Goal: Task Accomplishment & Management: Manage account settings

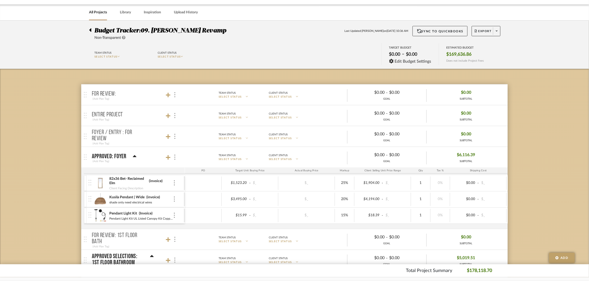
scroll to position [39, 0]
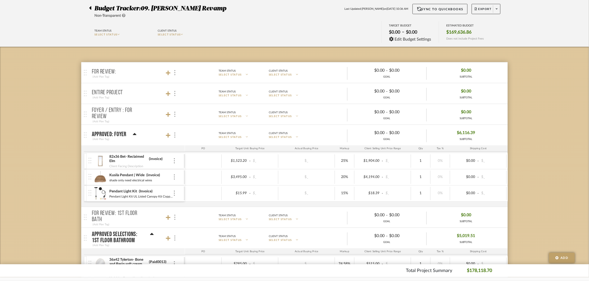
type input "i"
type input "0003"
type input "0013"
type input "i"
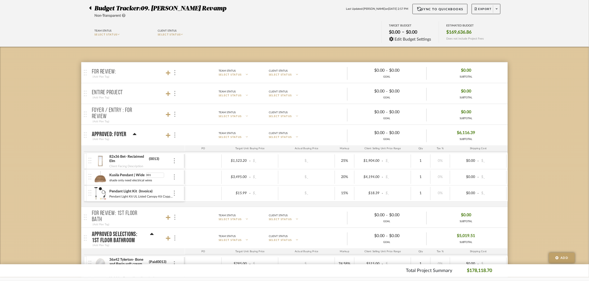
type input "0013"
type input "I"
type input "0013"
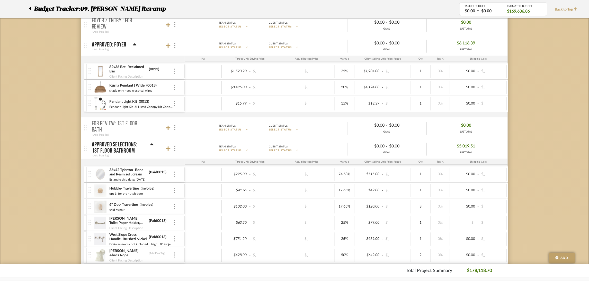
scroll to position [115, 0]
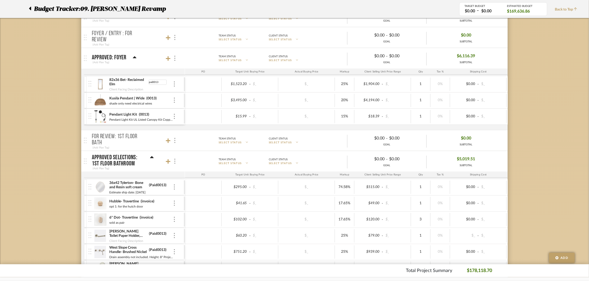
type input "paid0013"
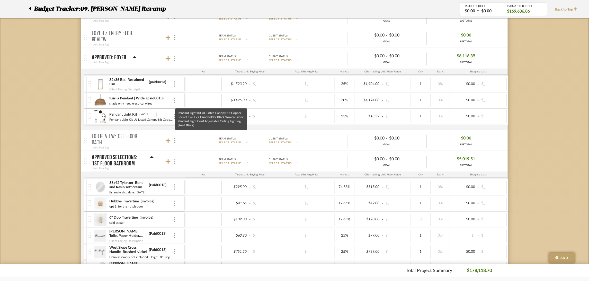
type input "paid0013"
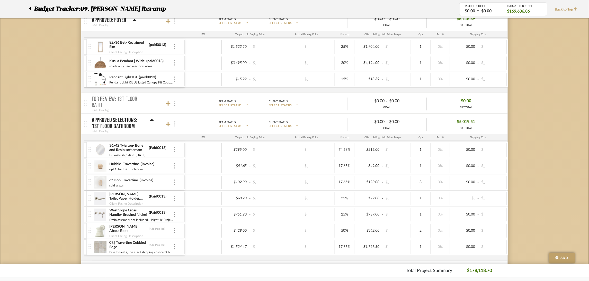
scroll to position [154, 0]
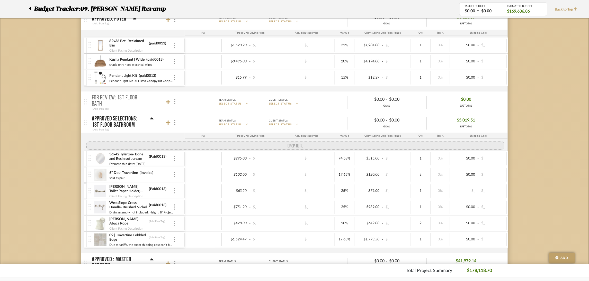
drag, startPoint x: 90, startPoint y: 167, endPoint x: 88, endPoint y: 151, distance: 15.5
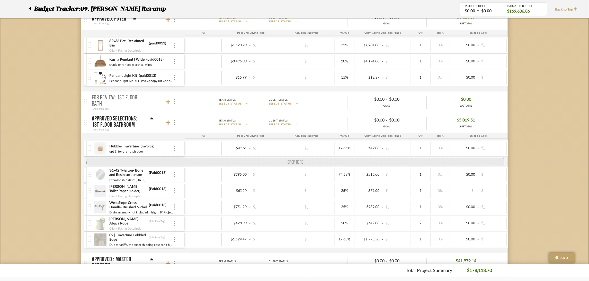
drag, startPoint x: 93, startPoint y: 181, endPoint x: 92, endPoint y: 161, distance: 20.4
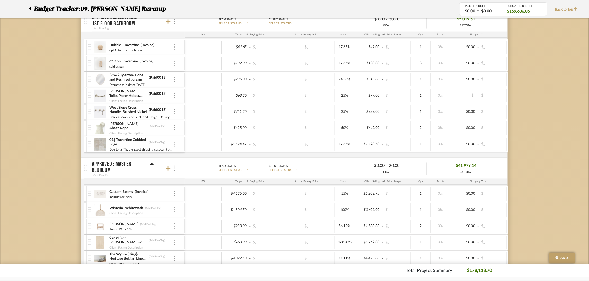
scroll to position [270, 0]
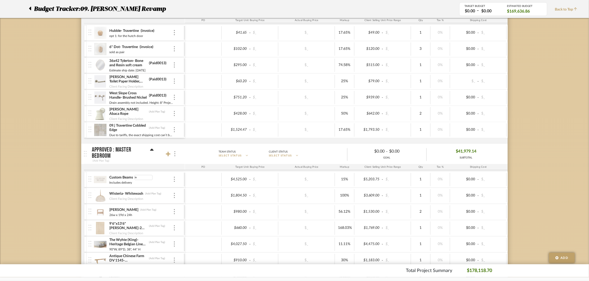
type input "i"
type input "paid0013"
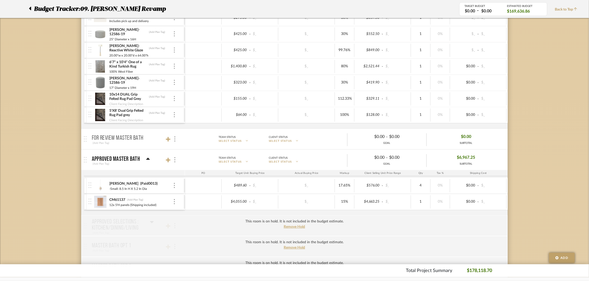
scroll to position [565, 0]
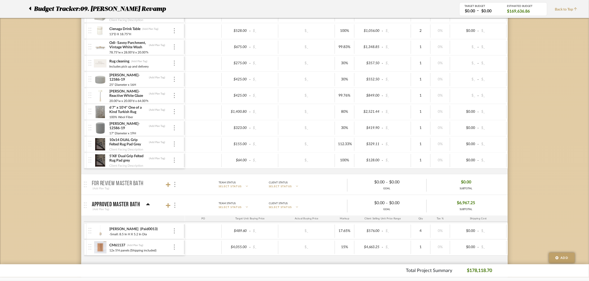
click at [148, 206] on icon at bounding box center [148, 204] width 4 height 2
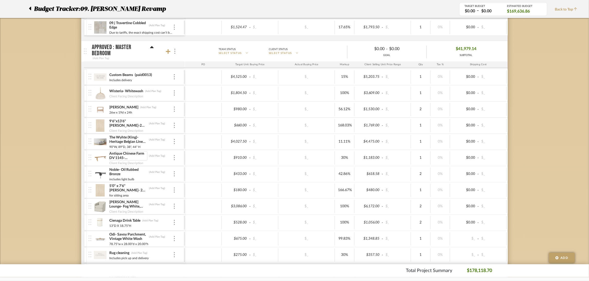
scroll to position [372, 0]
click at [152, 49] on icon at bounding box center [152, 48] width 4 height 2
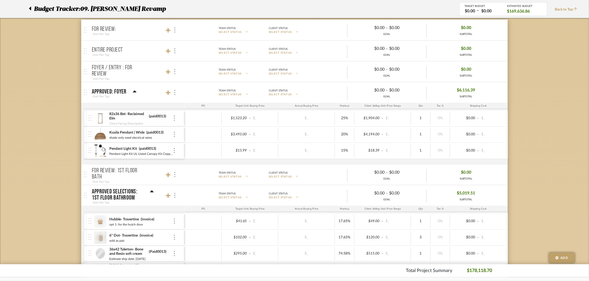
scroll to position [63, 0]
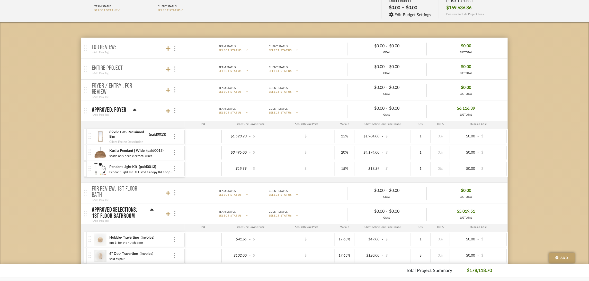
click at [134, 108] on icon at bounding box center [135, 110] width 4 height 6
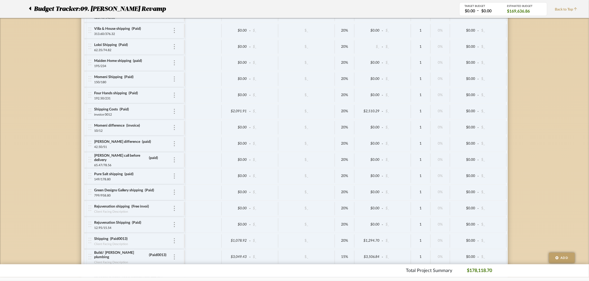
scroll to position [989, 0]
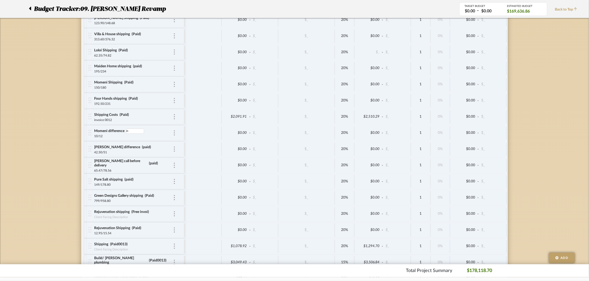
type input "i"
type input "paid"
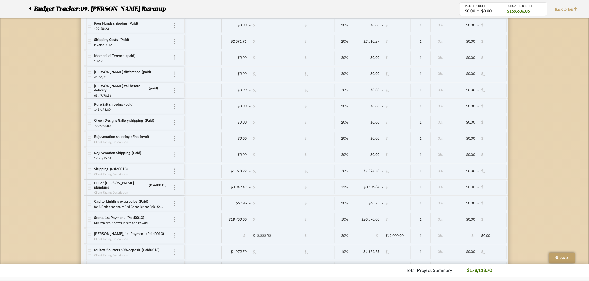
scroll to position [1066, 0]
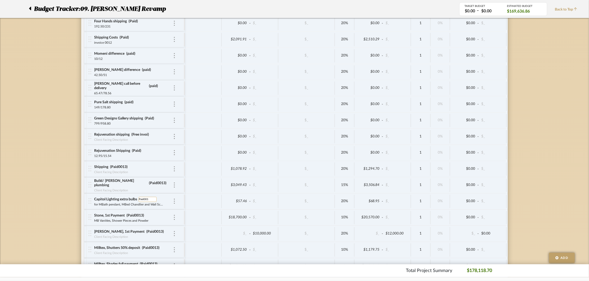
type input "Paid0013"
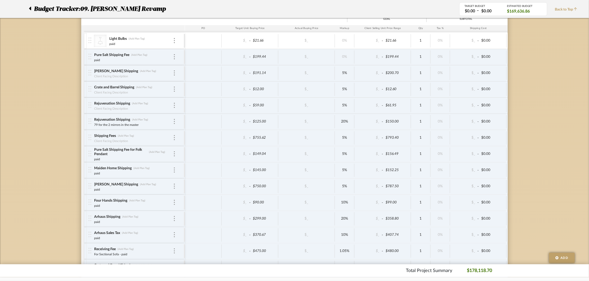
scroll to position [642, 0]
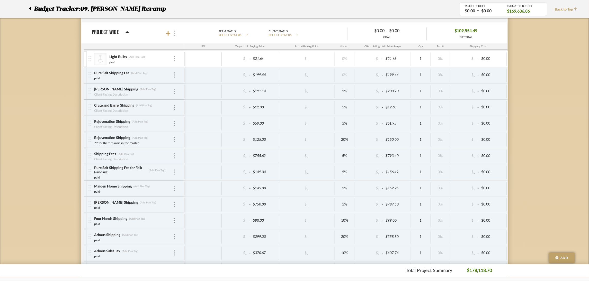
click at [167, 31] on div at bounding box center [171, 33] width 11 height 7
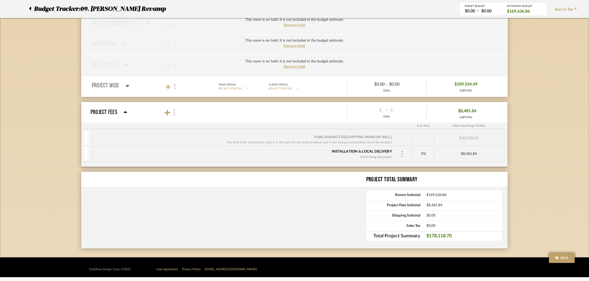
scroll to position [590, 0]
click at [166, 86] on icon at bounding box center [168, 86] width 5 height 5
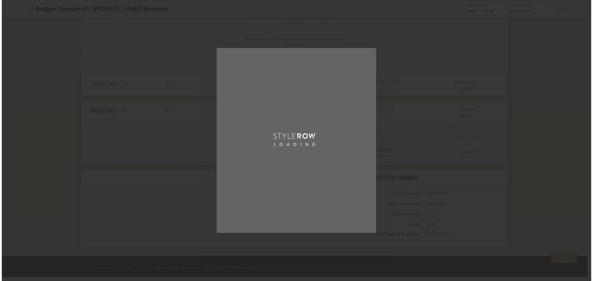
scroll to position [0, 0]
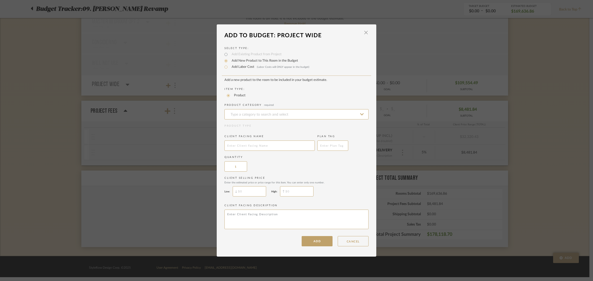
click at [246, 67] on label "Add Labor Cost (Labor Costs will ONLY appear in the budget)" at bounding box center [269, 67] width 80 height 5
click at [229, 67] on input "Add Labor Cost (Labor Costs will ONLY appear in the budget)" at bounding box center [226, 67] width 6 height 6
radio input "true"
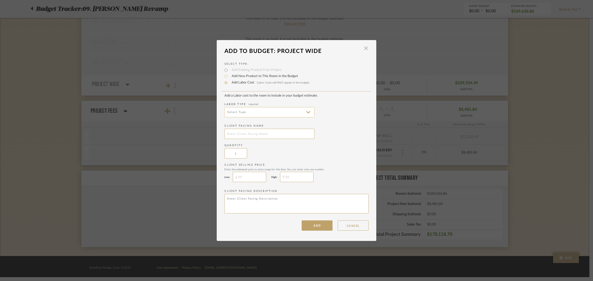
click at [293, 109] on input at bounding box center [269, 112] width 90 height 10
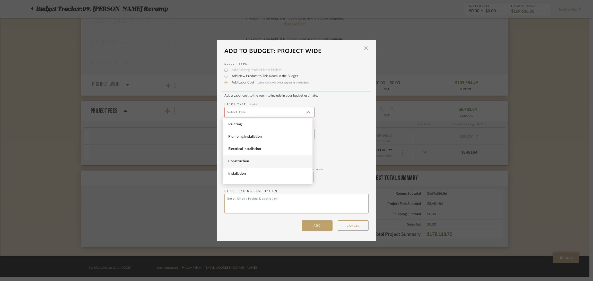
click at [277, 165] on span "Construction" at bounding box center [268, 162] width 90 height 12
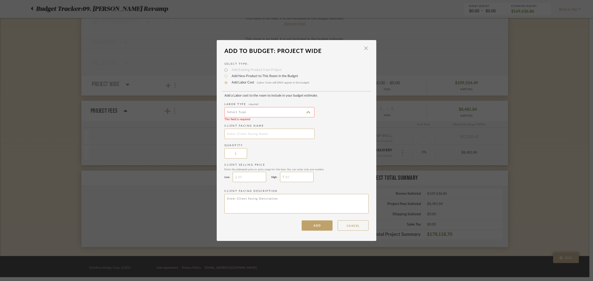
type input "Construction"
click at [274, 134] on input "text" at bounding box center [269, 134] width 90 height 10
type input "Designer Services"
click at [243, 199] on textarea at bounding box center [296, 204] width 144 height 20
type textarea "Month of July and August"
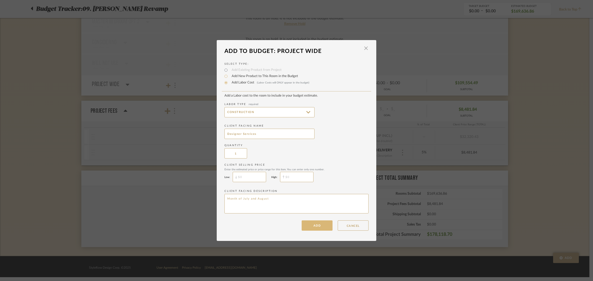
click at [306, 226] on button "ADD" at bounding box center [316, 226] width 31 height 10
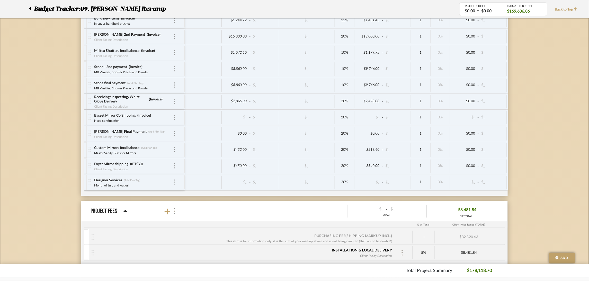
scroll to position [1400, 0]
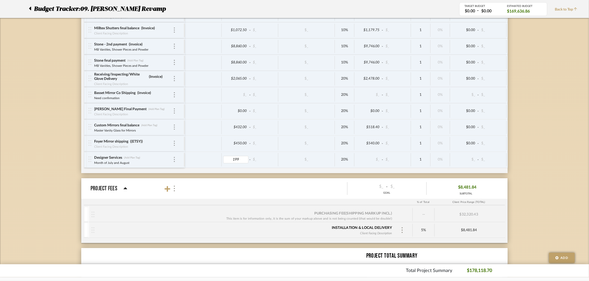
type input "1995"
type input "0"
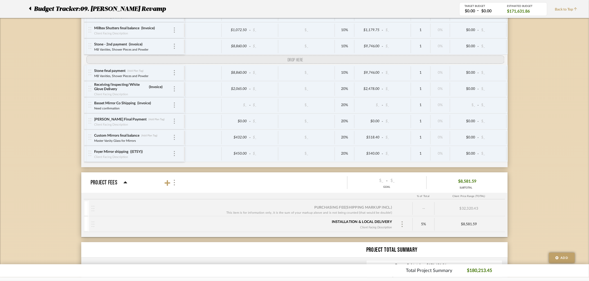
drag, startPoint x: 89, startPoint y: 165, endPoint x: 89, endPoint y: 67, distance: 98.0
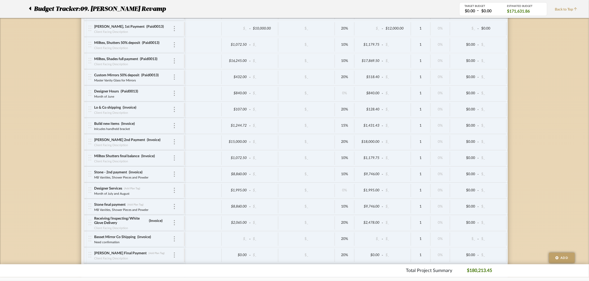
scroll to position [1273, 0]
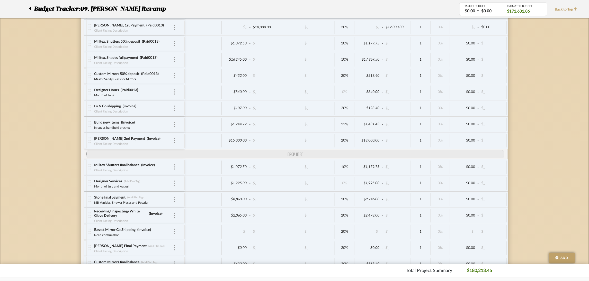
drag, startPoint x: 89, startPoint y: 178, endPoint x: 91, endPoint y: 162, distance: 16.0
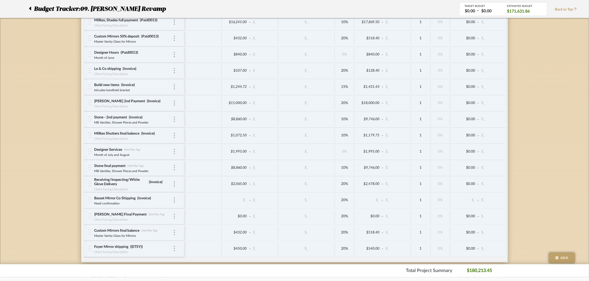
scroll to position [1312, 0]
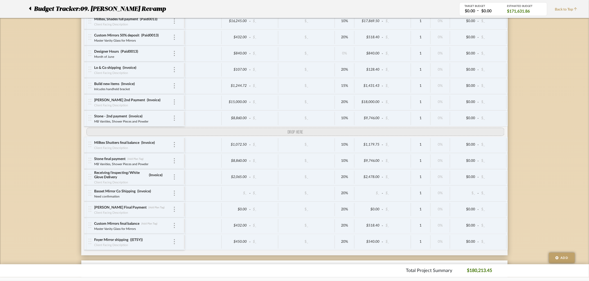
drag, startPoint x: 90, startPoint y: 155, endPoint x: 91, endPoint y: 140, distance: 14.2
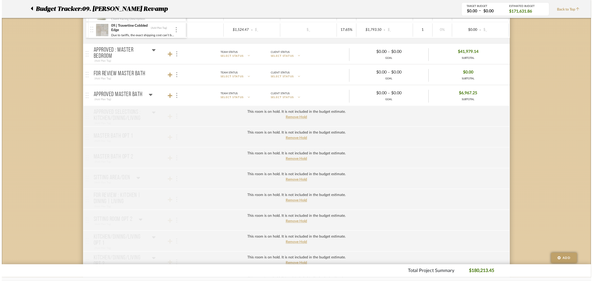
scroll to position [0, 0]
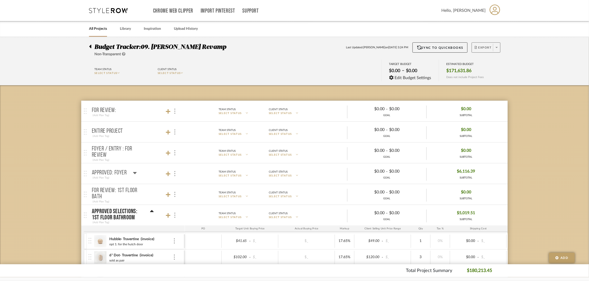
click at [484, 46] on span "Export" at bounding box center [483, 50] width 17 height 8
click at [485, 62] on span "Export PDF" at bounding box center [495, 62] width 39 height 4
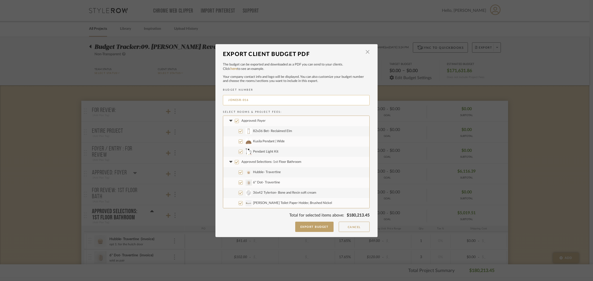
click at [239, 97] on input "JONESR-016" at bounding box center [296, 100] width 147 height 10
type input "JONES-0014"
click at [247, 121] on span "Approved: Foyer" at bounding box center [253, 120] width 24 height 3
click at [239, 121] on input "Approved: Foyer" at bounding box center [237, 121] width 4 height 4
checkbox input "false"
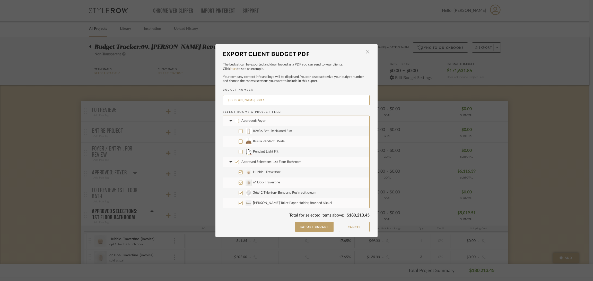
checkbox input "false"
click at [261, 163] on span "Approved Selections: 1st Floor Bathroom" at bounding box center [271, 162] width 60 height 3
click at [239, 163] on input "Approved Selections: 1st Floor Bathroom" at bounding box center [237, 162] width 4 height 4
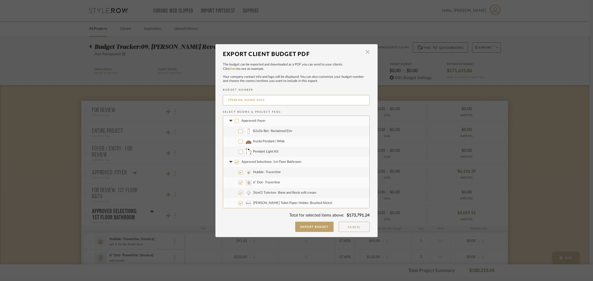
checkbox input "false"
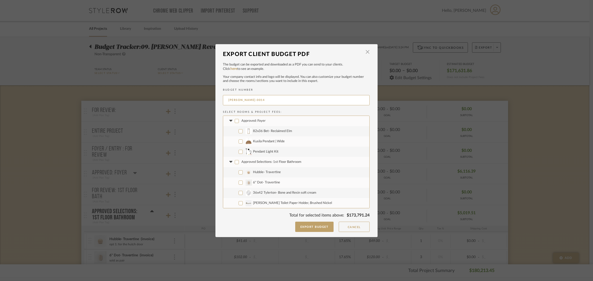
checkbox input "false"
click at [263, 173] on span "Hubble- Travertine" at bounding box center [267, 172] width 28 height 3
click at [243, 173] on input "Hubble- Travertine" at bounding box center [240, 173] width 4 height 4
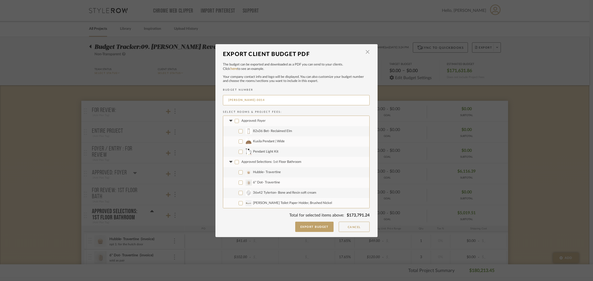
checkbox input "true"
click at [264, 181] on label "6" Dot- Travertine" at bounding box center [296, 183] width 146 height 10
click at [243, 181] on input "6" Dot- Travertine" at bounding box center [240, 183] width 4 height 4
checkbox input "true"
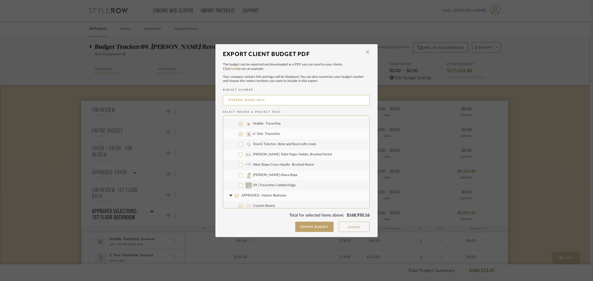
scroll to position [77, 0]
click at [279, 168] on span "APPROVED : Master Bedroom" at bounding box center [263, 167] width 45 height 3
click at [239, 168] on input "APPROVED : Master Bedroom" at bounding box center [237, 167] width 4 height 4
checkbox input "false"
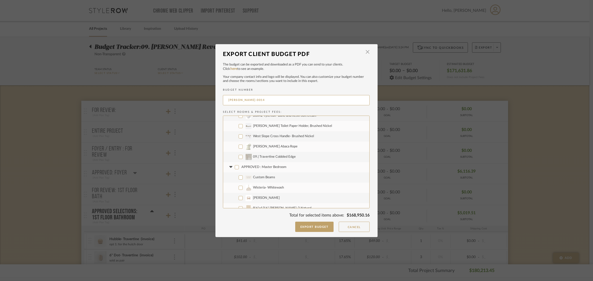
checkbox input "false"
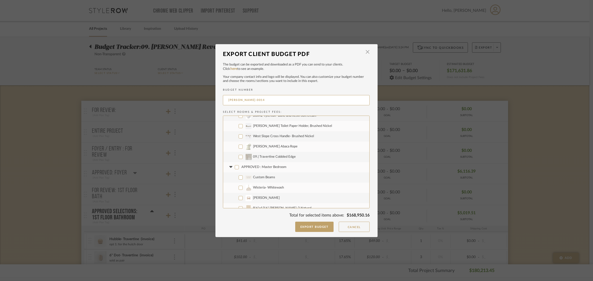
checkbox input "false"
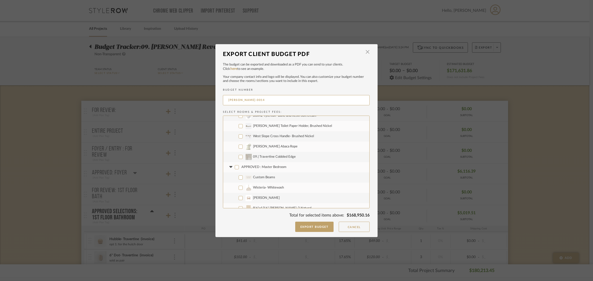
checkbox input "false"
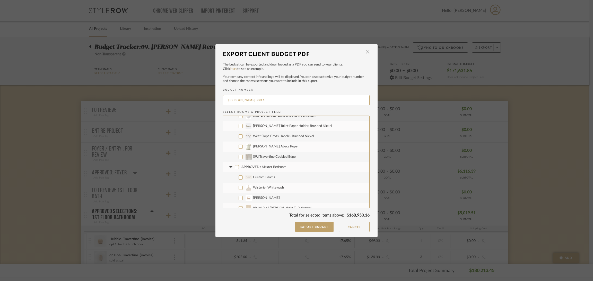
checkbox input "false"
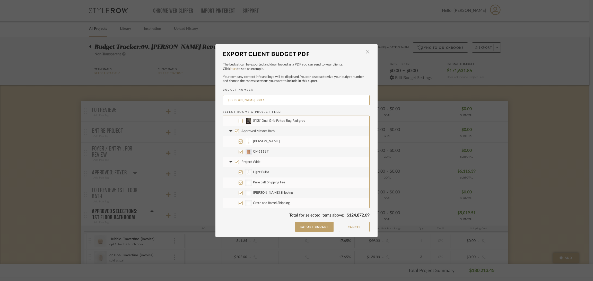
click at [266, 130] on span "Approved Master Bath" at bounding box center [257, 131] width 33 height 3
click at [239, 130] on input "Approved Master Bath" at bounding box center [237, 131] width 4 height 4
checkbox input "false"
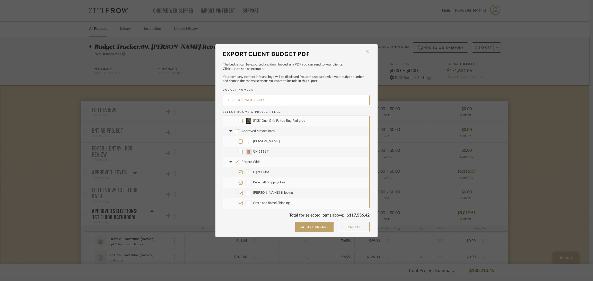
click at [256, 159] on label "Project Wide" at bounding box center [296, 162] width 146 height 10
click at [239, 160] on input "Project Wide" at bounding box center [237, 162] width 4 height 4
checkbox input "false"
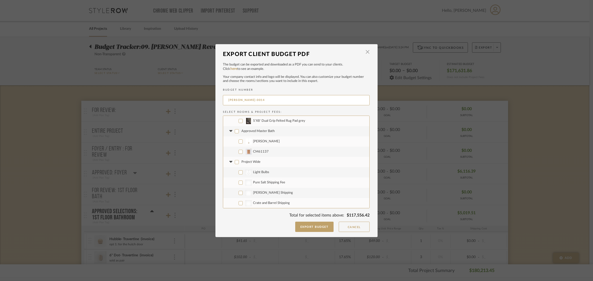
checkbox input "false"
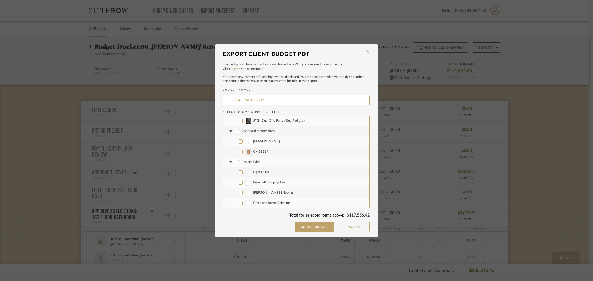
checkbox input "false"
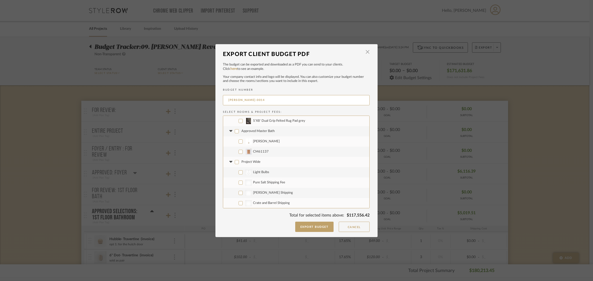
checkbox input "false"
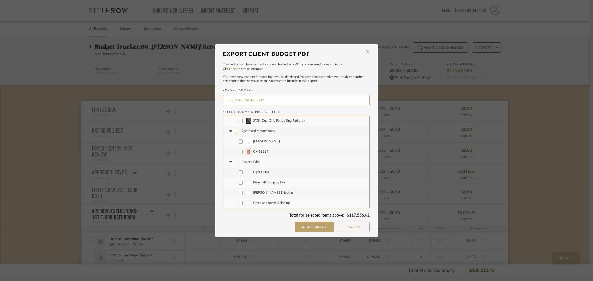
checkbox input "false"
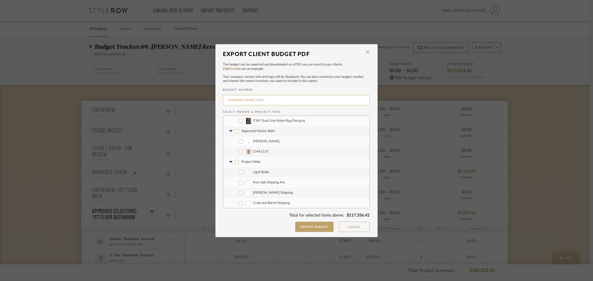
checkbox input "false"
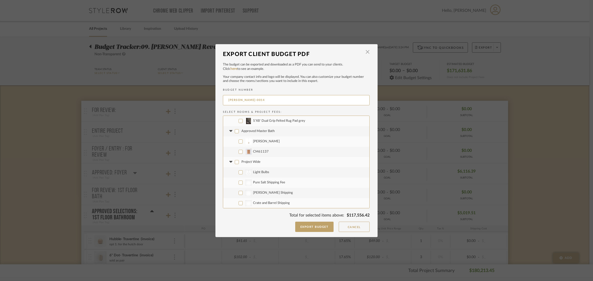
checkbox input "false"
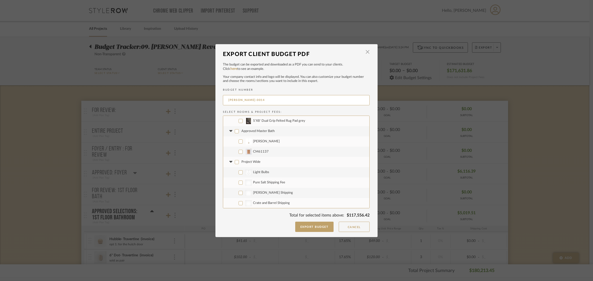
checkbox input "false"
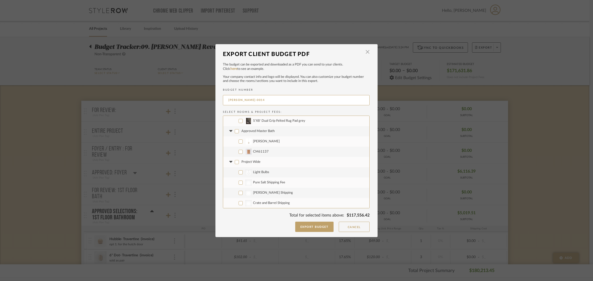
checkbox input "false"
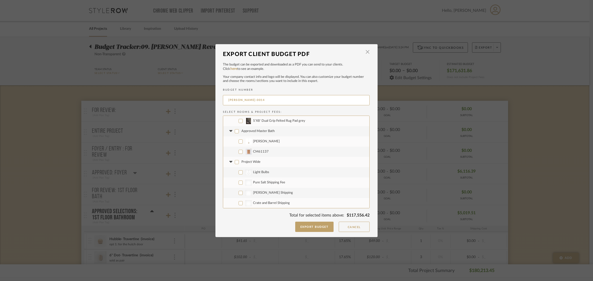
checkbox input "false"
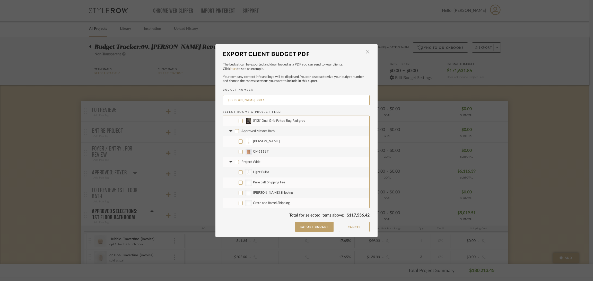
checkbox input "false"
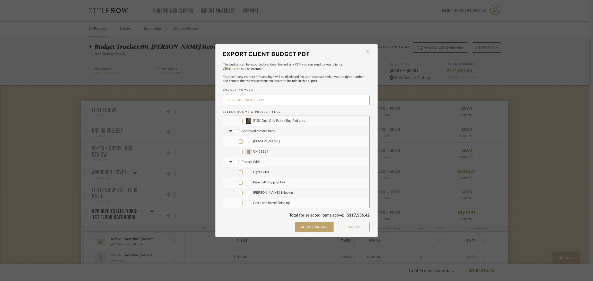
checkbox input "false"
click at [243, 192] on span "Project Fees" at bounding box center [250, 192] width 18 height 3
click at [239, 192] on input "Project Fees" at bounding box center [237, 193] width 4 height 4
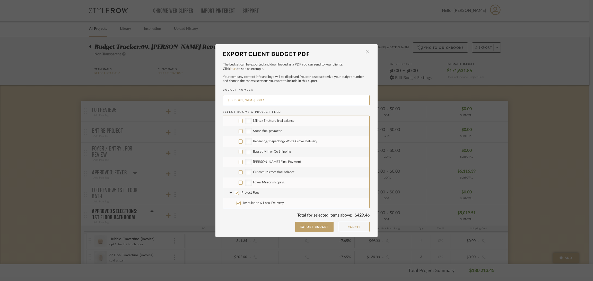
checkbox input "false"
click at [271, 146] on span "Lo & Co shipping" at bounding box center [265, 146] width 24 height 3
click at [243, 146] on input "Lo & Co shipping" at bounding box center [240, 147] width 4 height 4
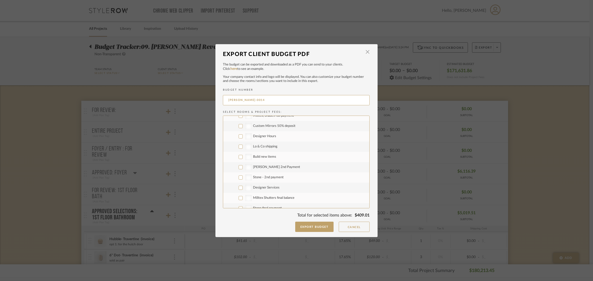
checkbox input "true"
click at [270, 155] on label "Build new items" at bounding box center [296, 157] width 146 height 10
click at [243, 155] on input "Build new items" at bounding box center [240, 157] width 4 height 4
checkbox input "true"
click at [278, 167] on span "Walter 2nd Payment" at bounding box center [276, 167] width 47 height 3
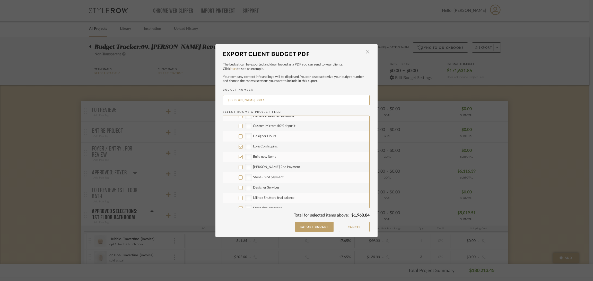
click at [243, 167] on input "Walter 2nd Payment" at bounding box center [240, 167] width 4 height 4
checkbox input "true"
click at [277, 176] on span "Stone - 2nd payment" at bounding box center [268, 177] width 31 height 3
click at [243, 176] on input "Stone - 2nd payment" at bounding box center [240, 178] width 4 height 4
checkbox input "true"
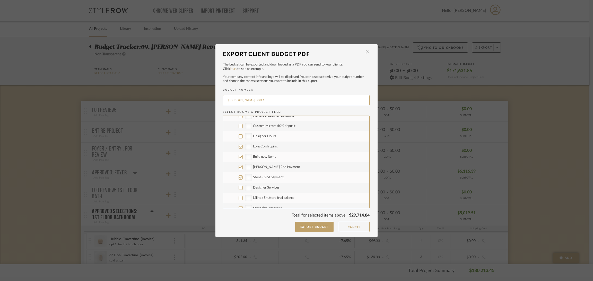
click at [272, 187] on span "Designer Services" at bounding box center [266, 187] width 26 height 3
click at [243, 187] on input "Designer Services" at bounding box center [240, 188] width 4 height 4
checkbox input "true"
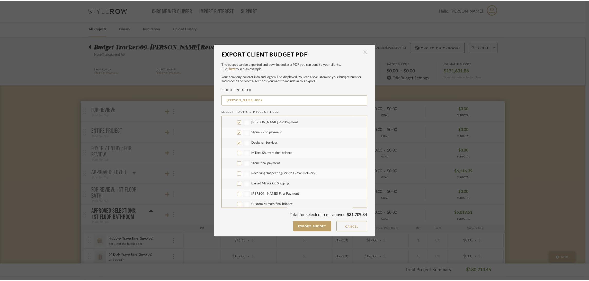
scroll to position [805, 0]
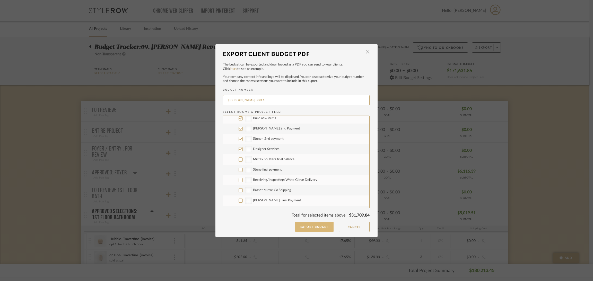
click at [319, 227] on button "Export Budget" at bounding box center [314, 227] width 39 height 10
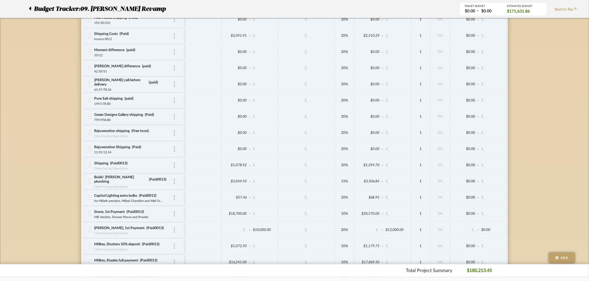
scroll to position [1056, 0]
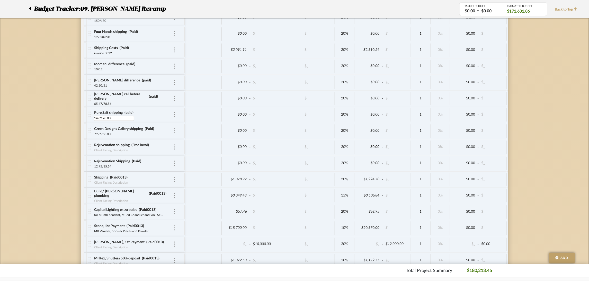
drag, startPoint x: 114, startPoint y: 120, endPoint x: 89, endPoint y: 119, distance: 24.7
click at [89, 119] on div "Pure Salt shipping (paid) 149/178.80 149/178.80" at bounding box center [135, 115] width 95 height 16
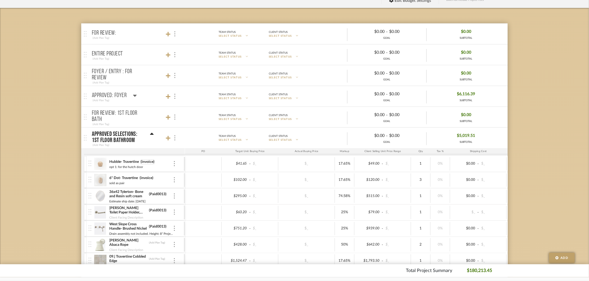
scroll to position [115, 0]
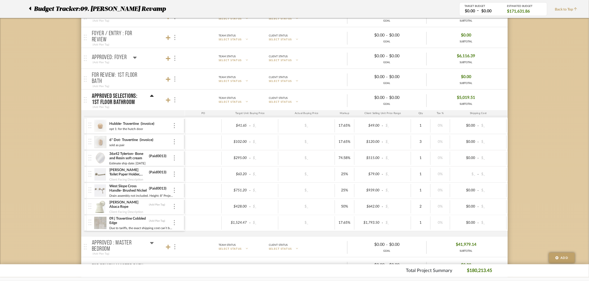
click at [135, 55] on icon at bounding box center [135, 58] width 4 height 6
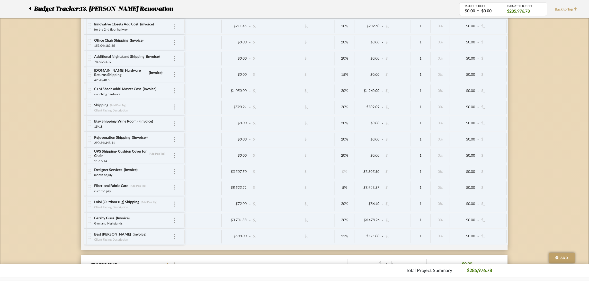
scroll to position [2615, 0]
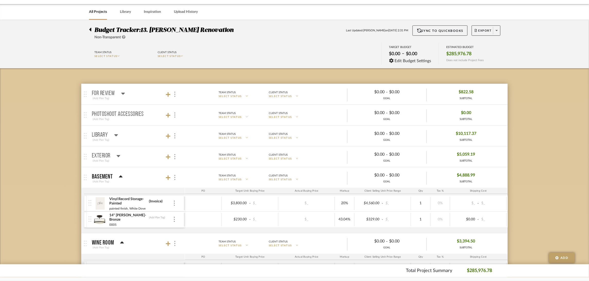
scroll to position [39, 0]
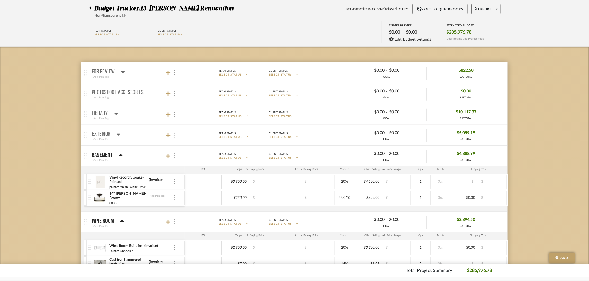
click at [152, 181] on input "Invoice" at bounding box center [158, 179] width 18 height 5
type input "0009"
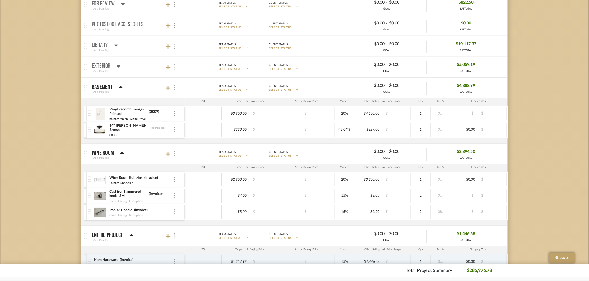
scroll to position [115, 0]
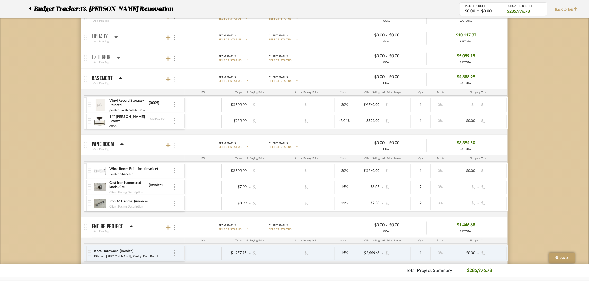
type input "i"
type input "0009"
type input "i"
type input "0009"
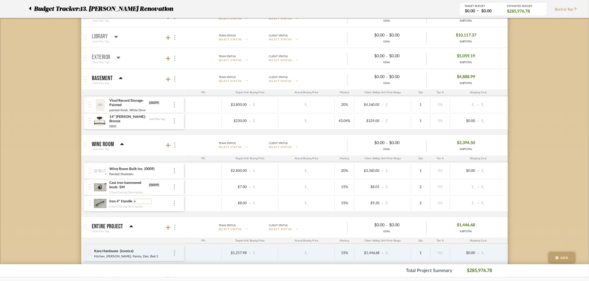
type input "i"
type input "0009"
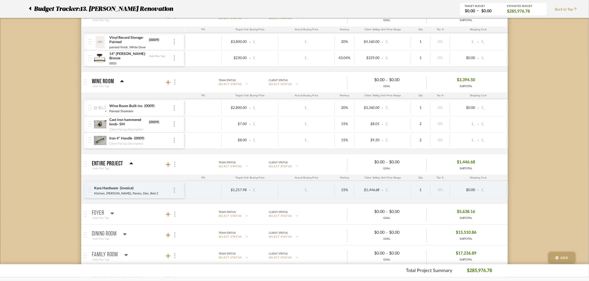
scroll to position [193, 0]
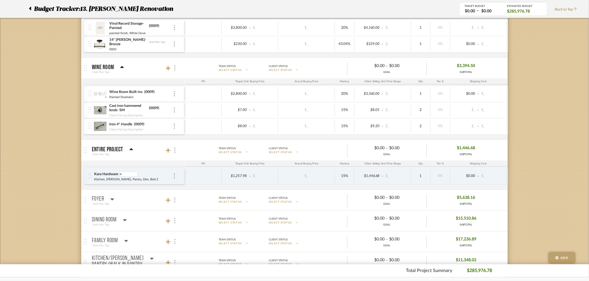
type input "i"
type input "0009"
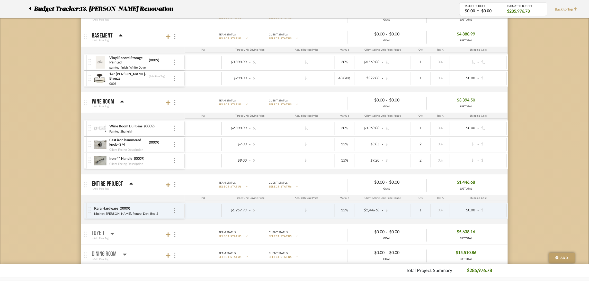
scroll to position [115, 0]
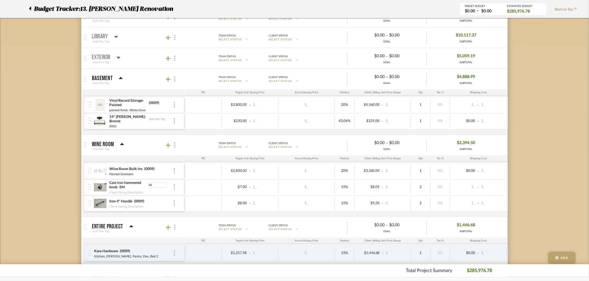
type input "0"
type input "invoice"
type input "0"
type input "invoice"
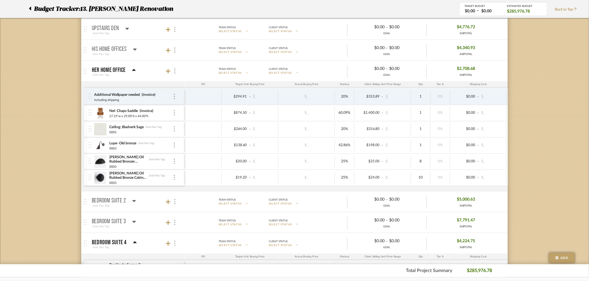
scroll to position [617, 0]
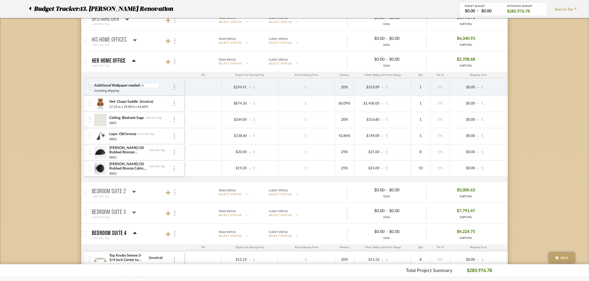
type input "i"
type input "0009"
type input "i"
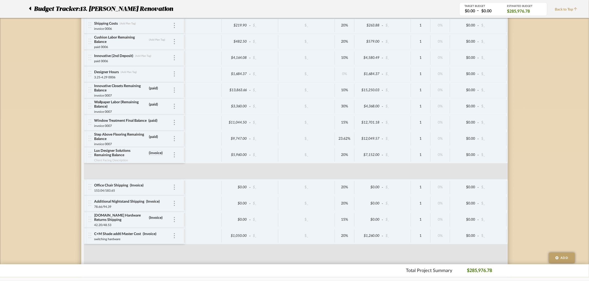
scroll to position [2547, 0]
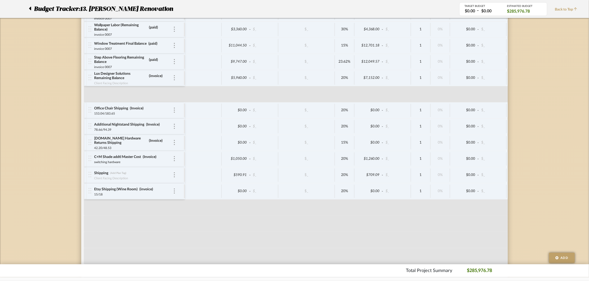
click at [155, 79] on div "(invoice)" at bounding box center [156, 76] width 14 height 5
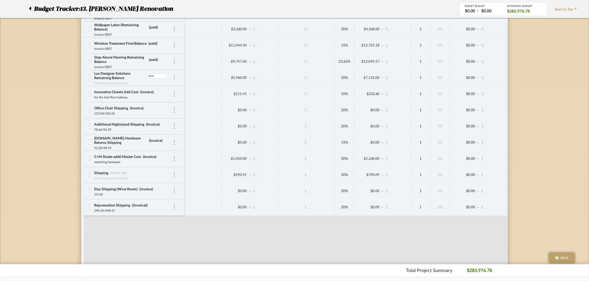
type input "inv"
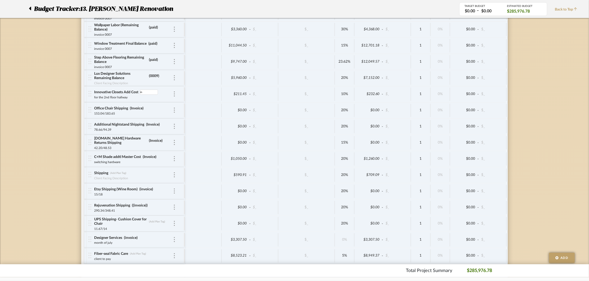
type input "i"
type input "0009"
type input "I"
type input "009"
type input "0009"
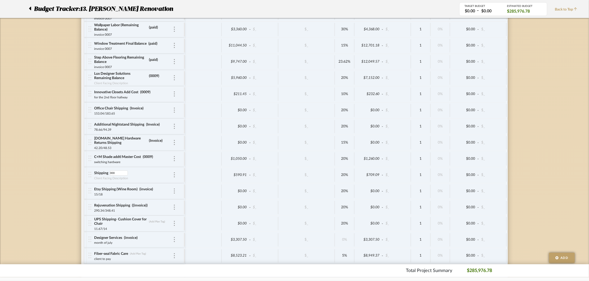
type input "0009"
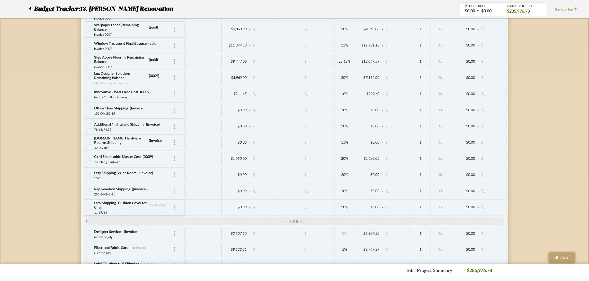
drag, startPoint x: 91, startPoint y: 181, endPoint x: 90, endPoint y: 220, distance: 39.1
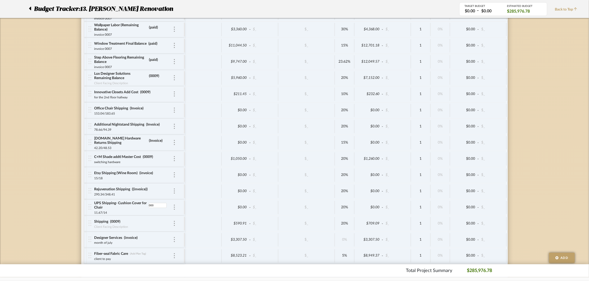
type input "0009"
type input "("
type input "009"
type input "0009"
type input "e"
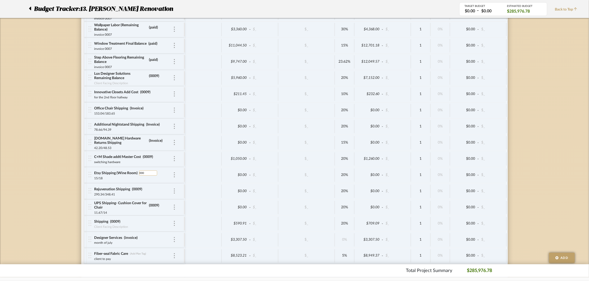
type input "0009"
type input "I"
type input "0009"
type input "I"
type input "0009"
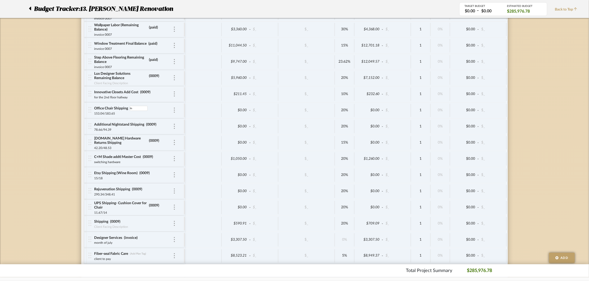
type input "I"
type input "0009"
type input "i"
type input "0009"
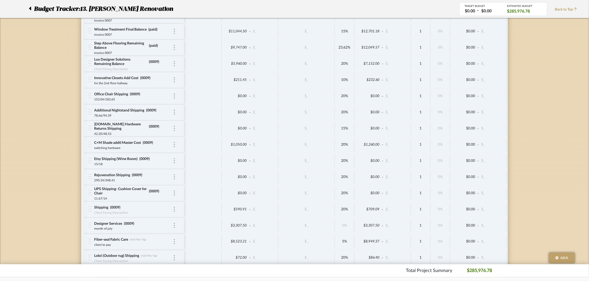
scroll to position [2624, 0]
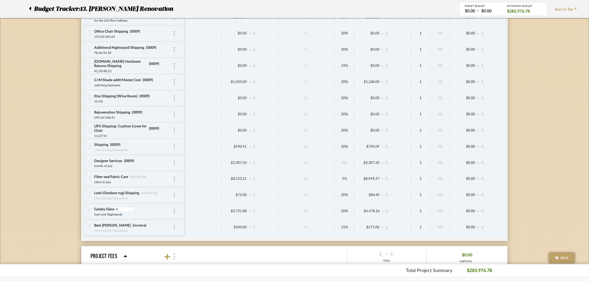
type input "I"
type input "0009"
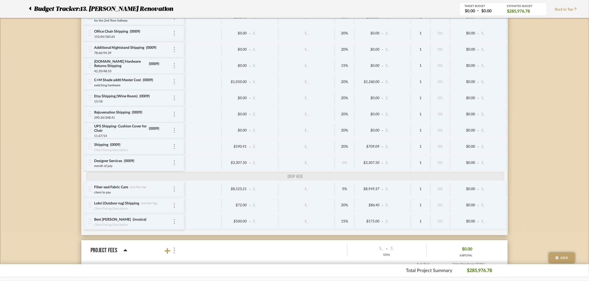
drag, startPoint x: 90, startPoint y: 221, endPoint x: 91, endPoint y: 188, distance: 33.2
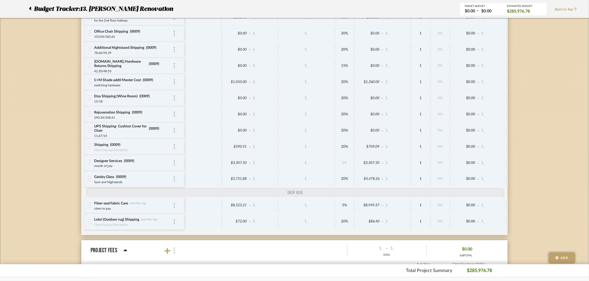
drag, startPoint x: 90, startPoint y: 237, endPoint x: 90, endPoint y: 206, distance: 31.1
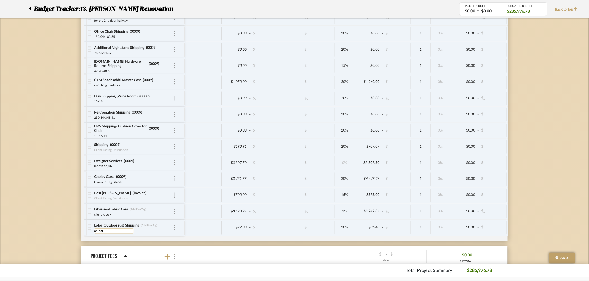
type input "on hold"
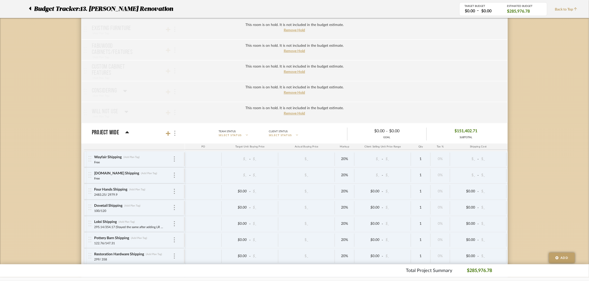
scroll to position [1502, 0]
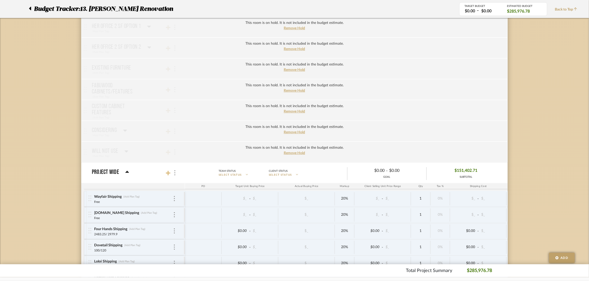
click at [167, 176] on icon at bounding box center [168, 173] width 5 height 5
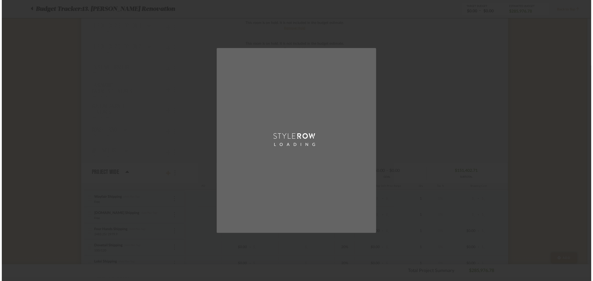
scroll to position [0, 0]
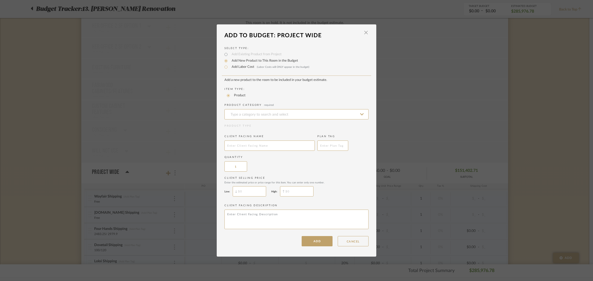
click at [247, 71] on div "Select Type: Add Existing Product from Project Add New Product to This Room in …" at bounding box center [296, 144] width 159 height 206
click at [246, 68] on label "Add Labor Cost (Labor Costs will ONLY appear in the budget)" at bounding box center [269, 67] width 80 height 5
click at [229, 68] on input "Add Labor Cost (Labor Costs will ONLY appear in the budget)" at bounding box center [226, 67] width 6 height 6
radio input "true"
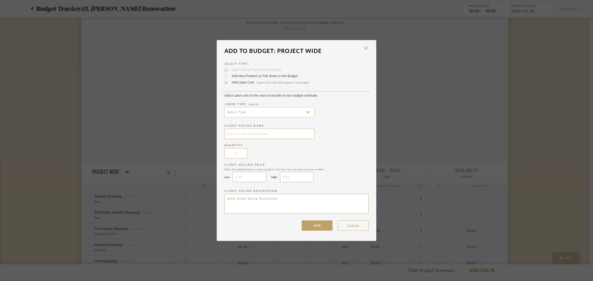
click at [288, 110] on input at bounding box center [269, 112] width 90 height 10
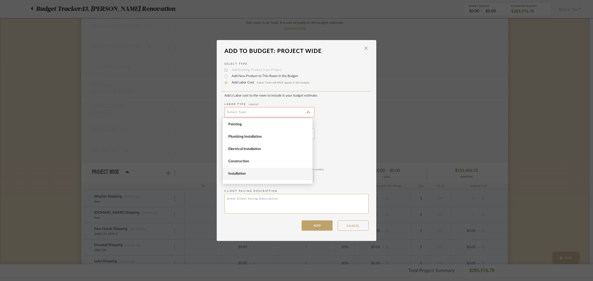
click at [278, 172] on span "Installation" at bounding box center [268, 174] width 80 height 4
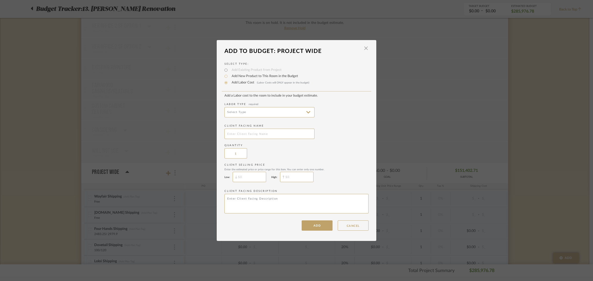
type input "Installation"
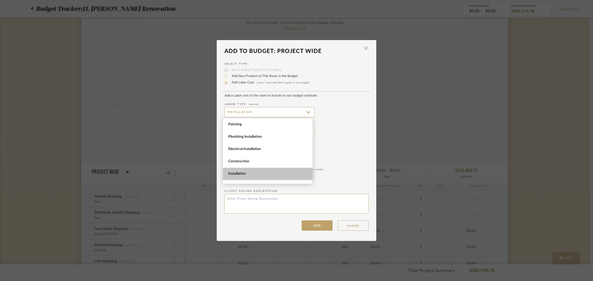
click at [277, 133] on input "text" at bounding box center [269, 134] width 90 height 10
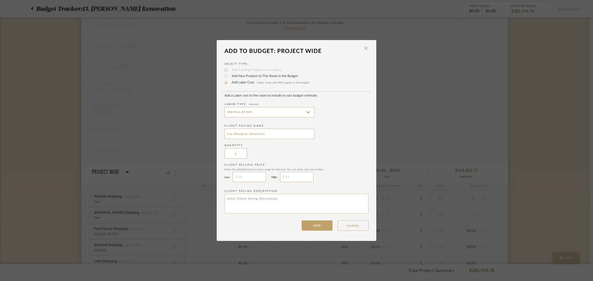
type input "Lux Designer Solutions"
click at [307, 195] on textarea at bounding box center [296, 204] width 144 height 20
click at [241, 198] on textarea "Extra Nighstand" at bounding box center [296, 204] width 144 height 20
type textarea "Extra Nightstand"
click at [308, 224] on button "ADD" at bounding box center [316, 226] width 31 height 10
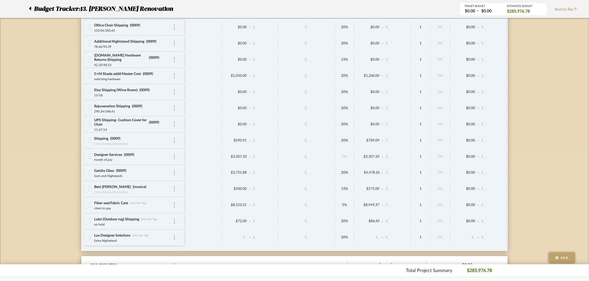
scroll to position [2737, 0]
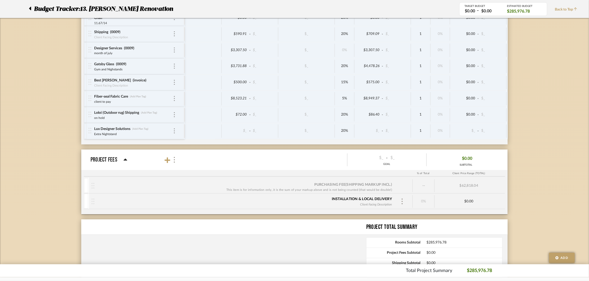
click at [139, 136] on div "Extra Nightstand" at bounding box center [128, 134] width 69 height 4
type input "invoice"
type input "90"
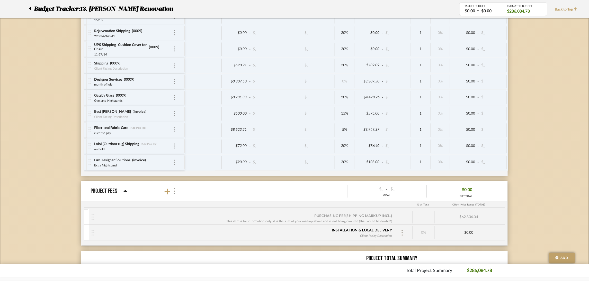
scroll to position [2698, 0]
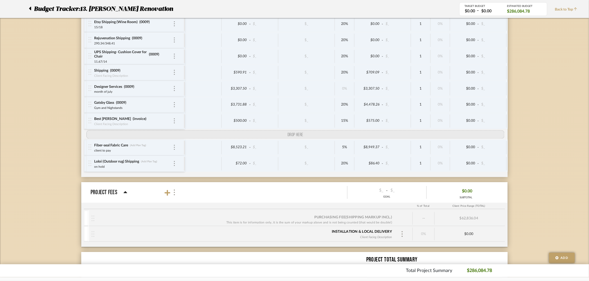
drag, startPoint x: 89, startPoint y: 176, endPoint x: 89, endPoint y: 140, distance: 35.5
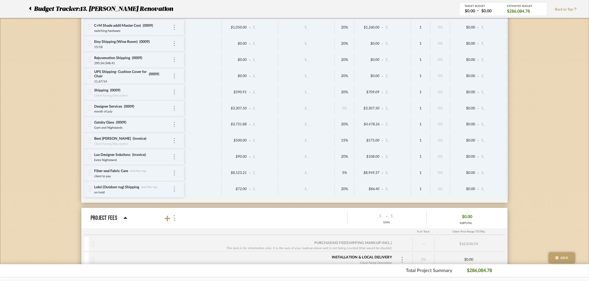
scroll to position [2659, 0]
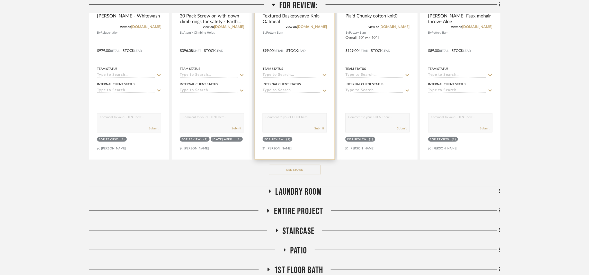
scroll to position [231, 0]
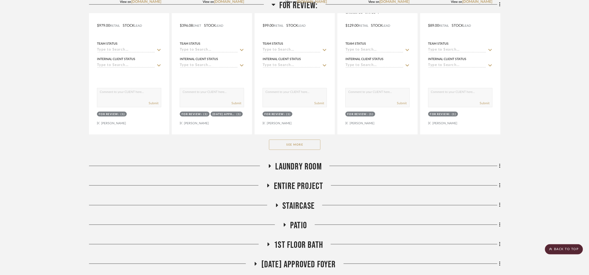
click at [313, 146] on button "See More" at bounding box center [294, 145] width 51 height 10
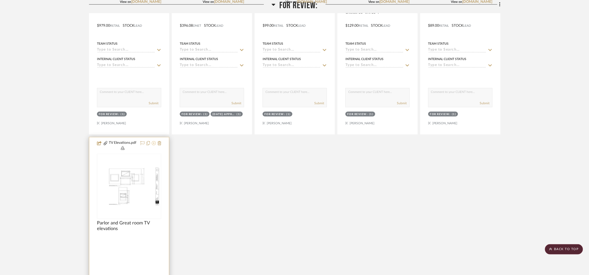
click at [154, 145] on icon at bounding box center [154, 143] width 4 height 4
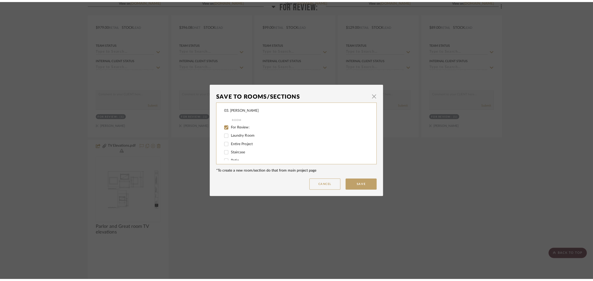
scroll to position [0, 0]
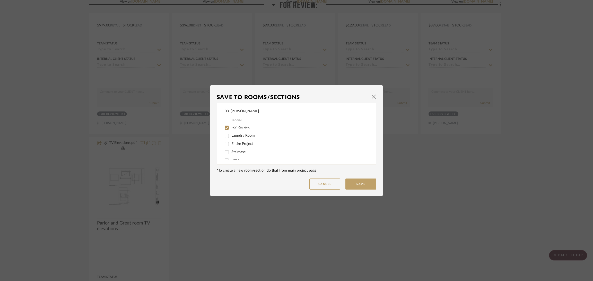
click at [244, 126] on span "For Review:" at bounding box center [240, 128] width 19 height 4
click at [231, 126] on input "For Review:" at bounding box center [227, 128] width 8 height 8
checkbox input "false"
click at [276, 126] on label "[DATE] Approved Kitchen| Eating Area | Great Room" at bounding box center [296, 124] width 130 height 4
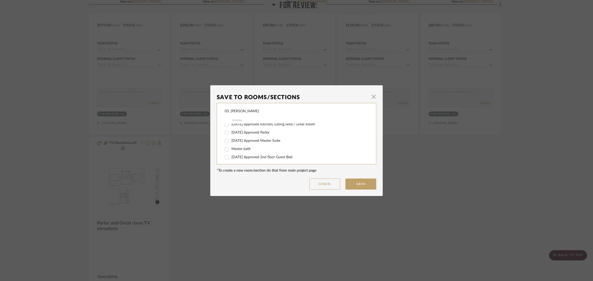
click at [231, 126] on input "[DATE] Approved Kitchen| Eating Area | Great Room" at bounding box center [227, 125] width 8 height 8
checkbox input "true"
click at [267, 134] on span "07.02.25 Approved Parlor" at bounding box center [250, 133] width 38 height 4
click at [231, 134] on input "07.02.25 Approved Parlor" at bounding box center [227, 133] width 8 height 8
checkbox input "true"
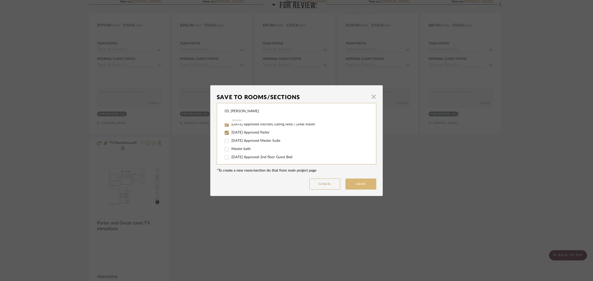
click at [364, 186] on button "Save" at bounding box center [360, 184] width 31 height 11
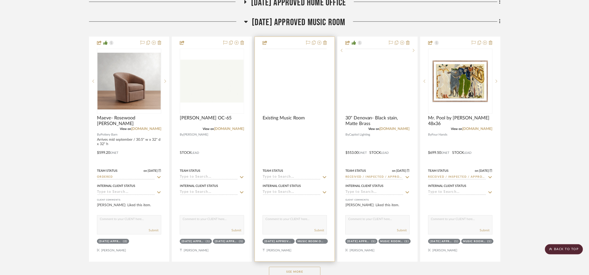
scroll to position [501, 0]
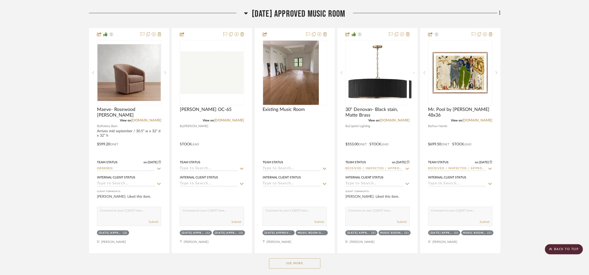
drag, startPoint x: 277, startPoint y: 24, endPoint x: 280, endPoint y: 19, distance: 5.1
click at [277, 23] on div "07.02.25 Approved Music Room Maeve- Rosewood rustic chenille View on potterybar…" at bounding box center [295, 141] width 412 height 266
click at [280, 19] on span "07.02.25 Approved Music Room" at bounding box center [299, 13] width 94 height 11
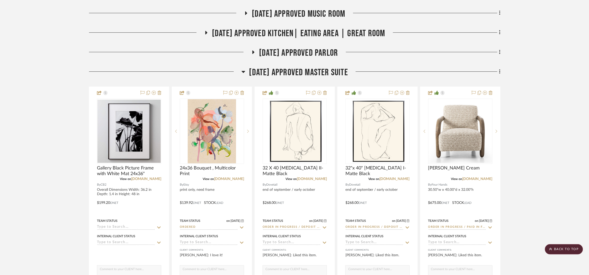
click at [289, 70] on span "07.02.25 Approved Master Suite" at bounding box center [298, 72] width 99 height 11
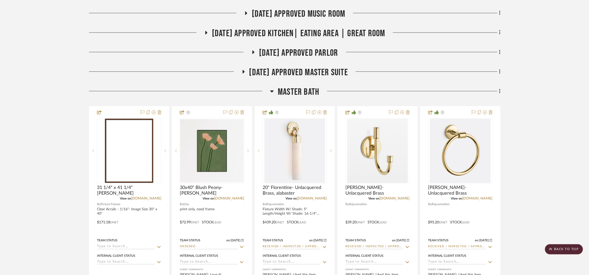
click at [299, 93] on span "Master bath" at bounding box center [298, 92] width 41 height 11
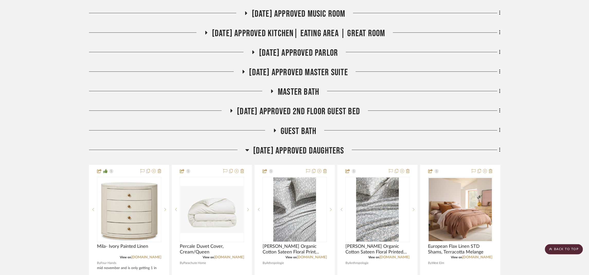
click at [298, 148] on span "07.02.25 Approved Daughters" at bounding box center [298, 151] width 91 height 11
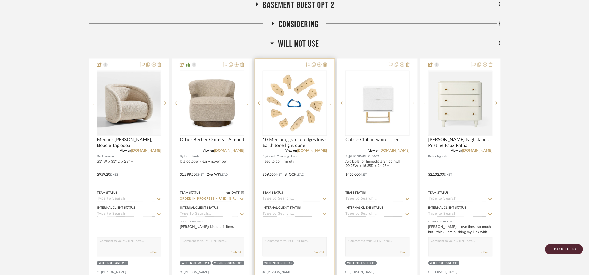
scroll to position [1080, 0]
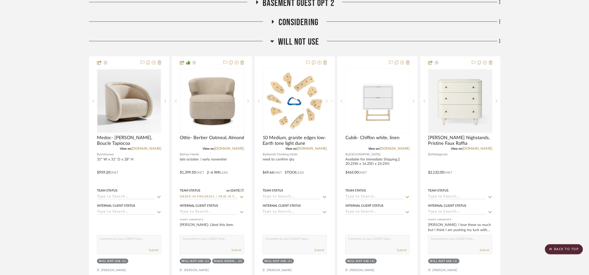
click at [288, 43] on span "Will Not Use" at bounding box center [298, 42] width 41 height 11
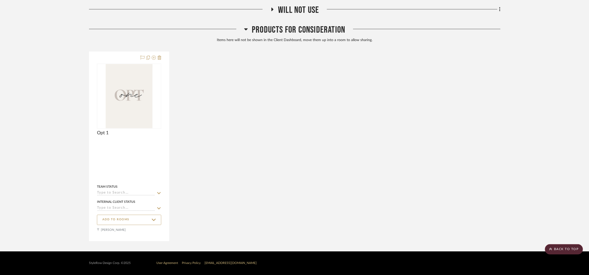
click at [292, 32] on span "Products For Consideration" at bounding box center [298, 29] width 93 height 11
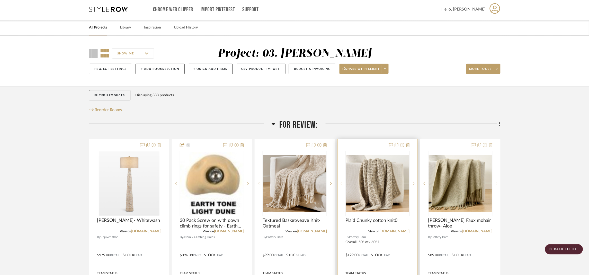
scroll to position [0, 0]
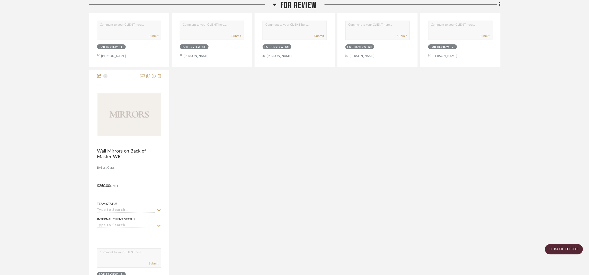
scroll to position [309, 0]
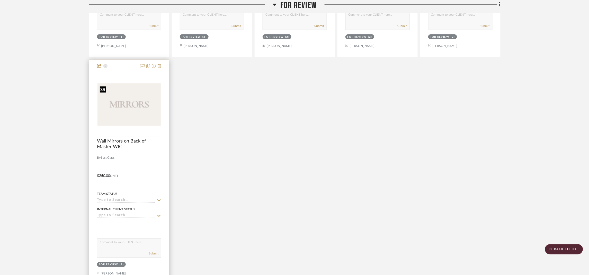
click at [0, 0] on img at bounding box center [0, 0] width 0 height 0
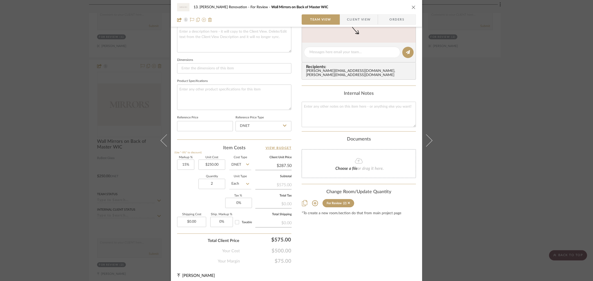
scroll to position [194, 0]
click at [518, 171] on div "13. [PERSON_NAME] Renovation For Review Wall Mirrors on Back of Master WIC Team…" at bounding box center [296, 140] width 593 height 281
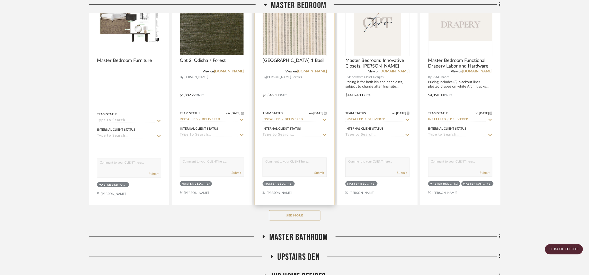
scroll to position [887, 0]
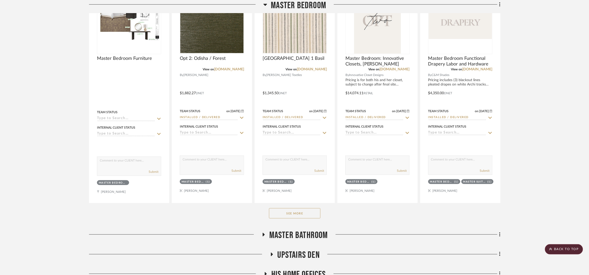
click at [306, 215] on button "See More" at bounding box center [294, 214] width 51 height 10
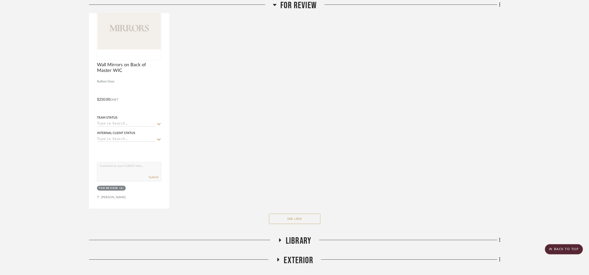
scroll to position [0, 0]
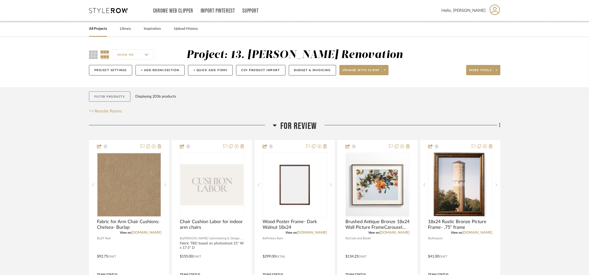
click at [121, 96] on button "Filter Products" at bounding box center [109, 97] width 41 height 11
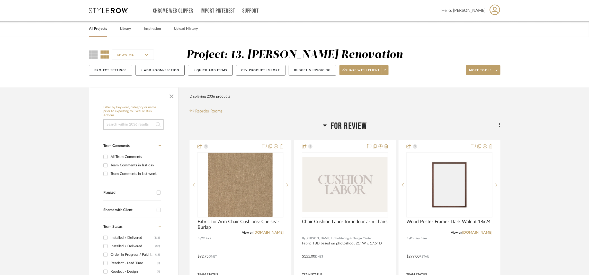
click at [145, 129] on input at bounding box center [133, 125] width 60 height 10
type input "m"
type input "glass"
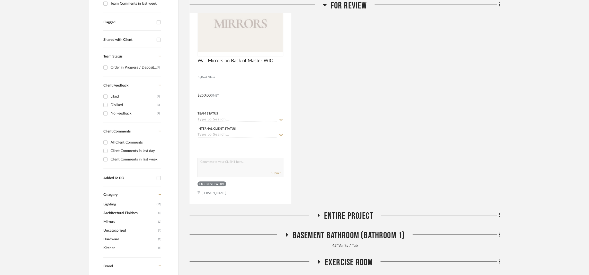
scroll to position [270, 0]
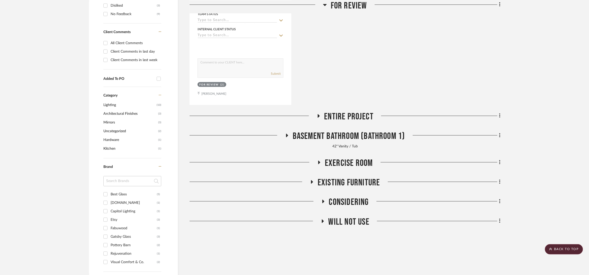
click at [359, 117] on span "Entire Project" at bounding box center [348, 117] width 49 height 11
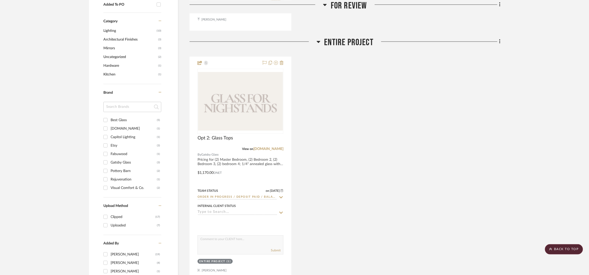
scroll to position [347, 0]
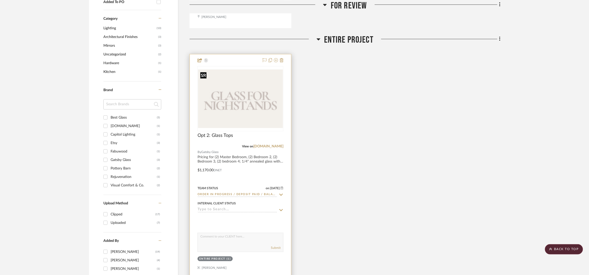
click at [0, 0] on img at bounding box center [0, 0] width 0 height 0
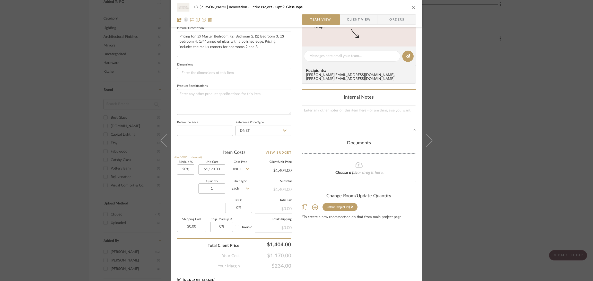
scroll to position [193, 0]
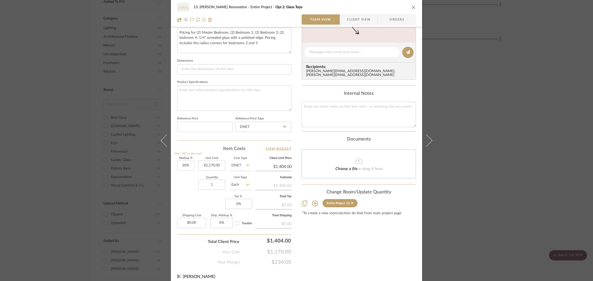
click at [514, 166] on div "13. Quinn Renovation Entire Project Opt 2: Glass Tops Team View Client View Ord…" at bounding box center [296, 140] width 593 height 281
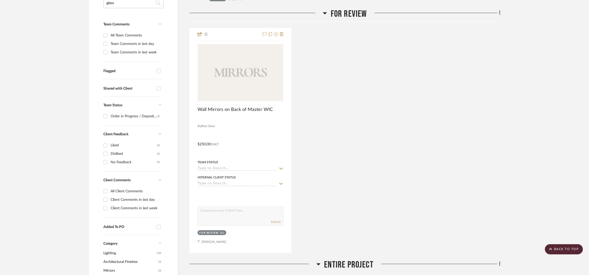
scroll to position [0, 0]
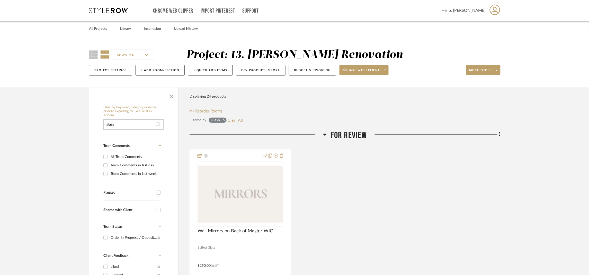
click at [224, 121] on icon at bounding box center [224, 119] width 2 height 3
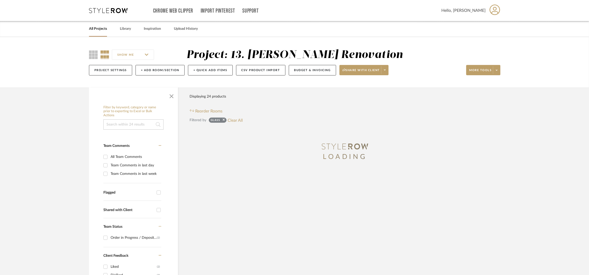
drag, startPoint x: 175, startPoint y: 95, endPoint x: 183, endPoint y: 96, distance: 7.5
click at [175, 95] on span "button" at bounding box center [171, 95] width 12 height 12
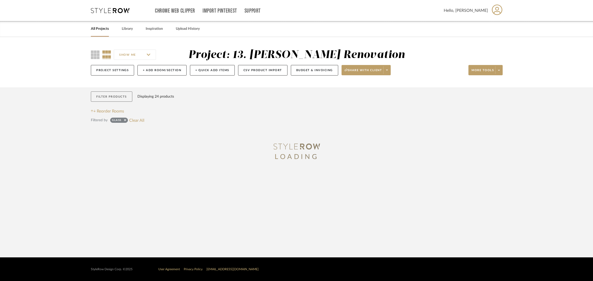
click at [109, 100] on button "Filter Products" at bounding box center [111, 97] width 41 height 11
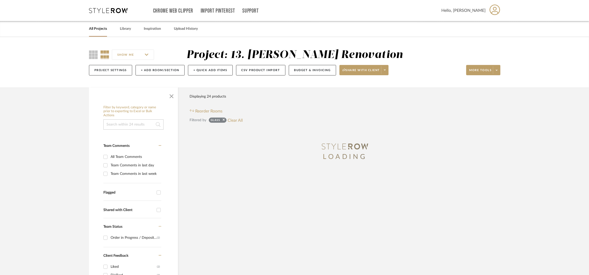
click at [139, 122] on input at bounding box center [133, 125] width 60 height 10
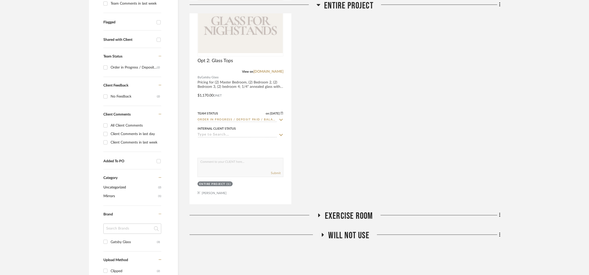
scroll to position [231, 0]
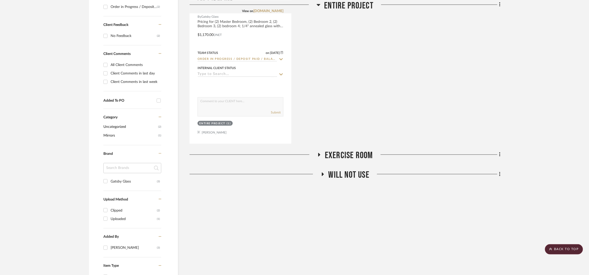
type input "gats"
click at [352, 154] on span "Exercise Room" at bounding box center [349, 155] width 48 height 11
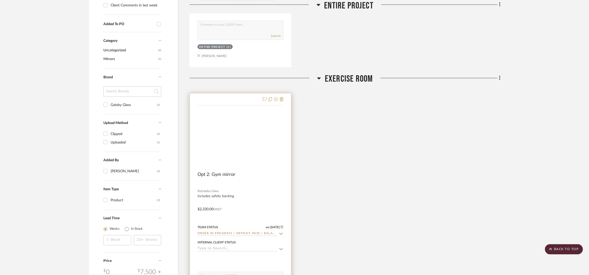
scroll to position [309, 0]
click at [246, 140] on icon "CategoryIconMirrors Created with Sketch." at bounding box center [240, 133] width 19 height 19
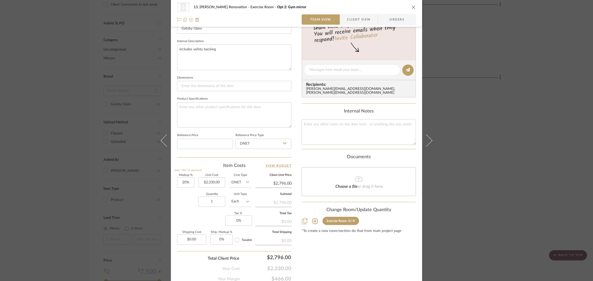
scroll to position [194, 0]
